Goal: Task Accomplishment & Management: Manage account settings

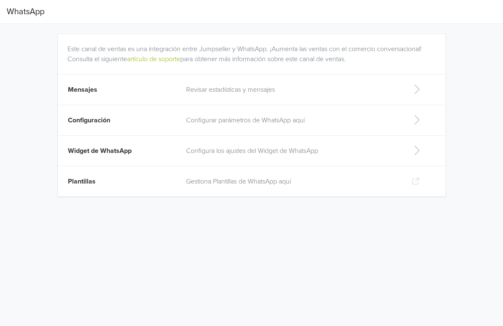
click at [238, 157] on td "Configura los ajustes del Widget de WhatsApp" at bounding box center [292, 151] width 223 height 31
select select "rb"
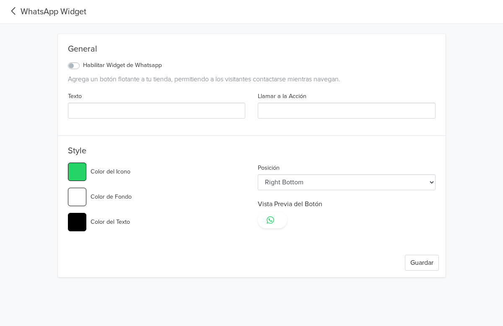
type input "#25d366"
select select "lt"
click at [12, 9] on icon at bounding box center [14, 10] width 14 height 11
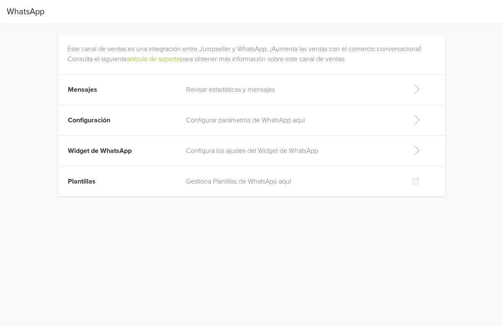
click at [257, 123] on p "Configurar parámetros de WhatsApp aquí" at bounding box center [292, 120] width 213 height 10
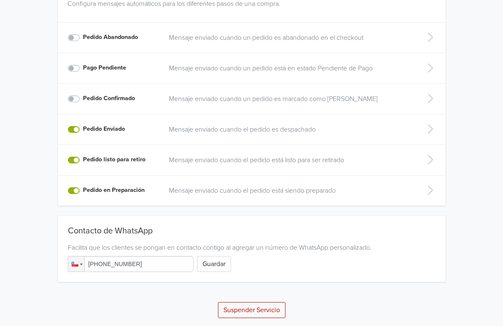
scroll to position [184, 0]
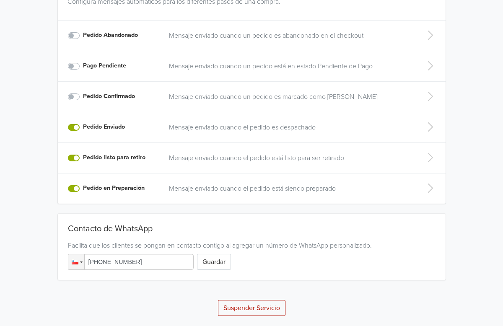
click at [430, 130] on icon at bounding box center [430, 126] width 17 height 13
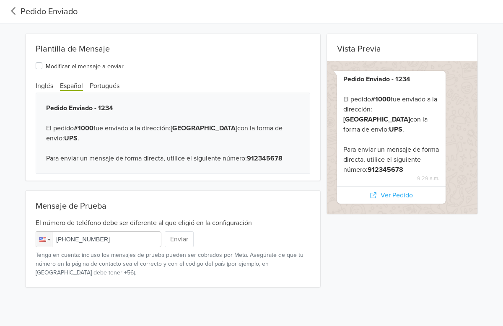
click at [13, 7] on icon at bounding box center [14, 10] width 14 height 11
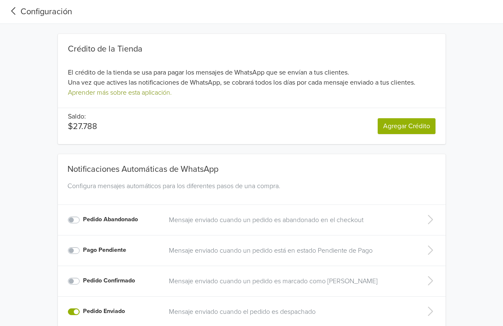
click at [135, 91] on link "Aprender más sobre esta aplicación." at bounding box center [120, 92] width 104 height 8
